Goal: Navigation & Orientation: Find specific page/section

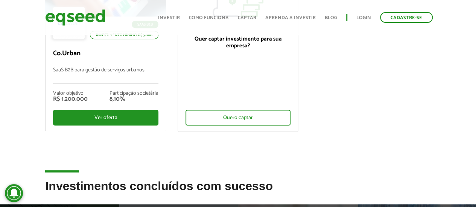
scroll to position [113, 0]
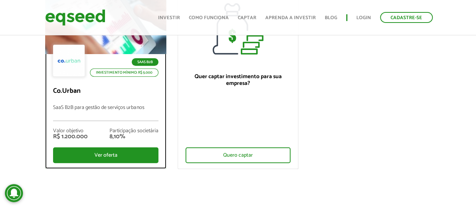
click at [106, 72] on p "Investimento mínimo: R$ 5.000" at bounding box center [124, 73] width 69 height 8
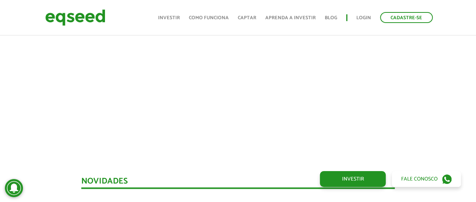
scroll to position [264, 0]
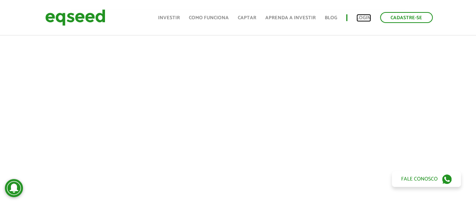
click at [361, 18] on link "Login" at bounding box center [364, 17] width 15 height 5
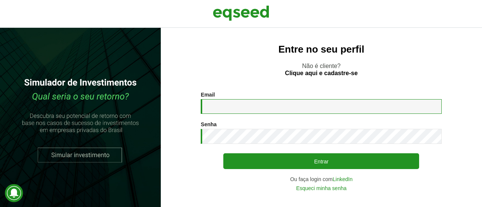
click at [257, 109] on input "Email *" at bounding box center [321, 106] width 241 height 15
type input "**********"
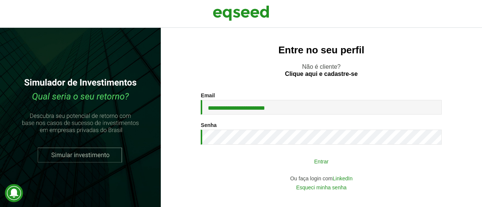
click at [315, 158] on button "Entrar" at bounding box center [321, 161] width 196 height 14
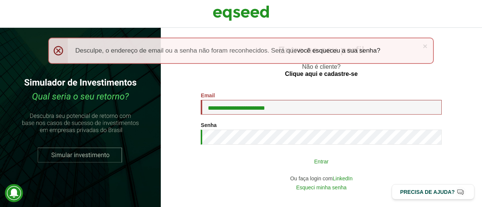
click at [255, 163] on button "Entrar" at bounding box center [321, 161] width 196 height 14
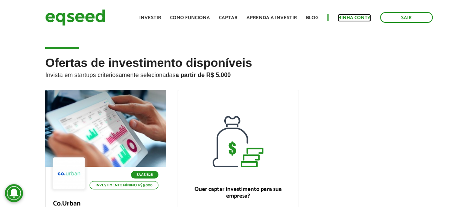
click at [353, 17] on link "Minha conta" at bounding box center [355, 17] width 34 height 5
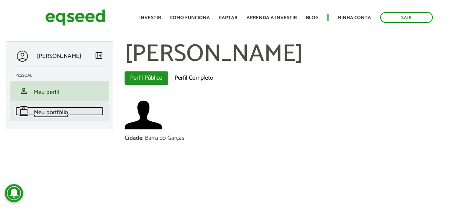
click at [50, 113] on span "Meu portfólio" at bounding box center [51, 113] width 34 height 10
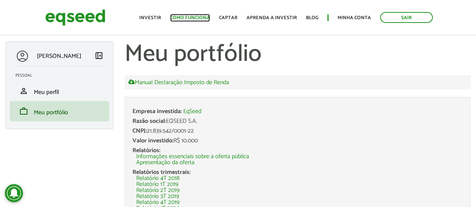
click at [198, 17] on link "Como funciona" at bounding box center [190, 17] width 40 height 5
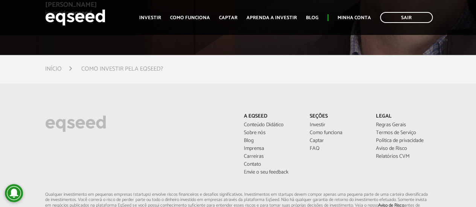
scroll to position [1861, 0]
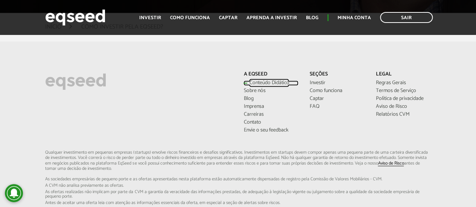
click at [269, 83] on link "Conteúdo Didático" at bounding box center [271, 83] width 55 height 5
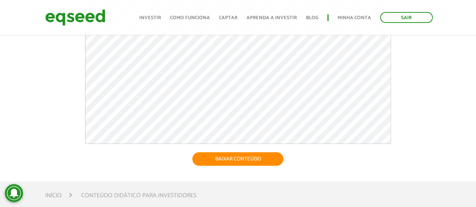
scroll to position [151, 0]
